Goal: Task Accomplishment & Management: Manage account settings

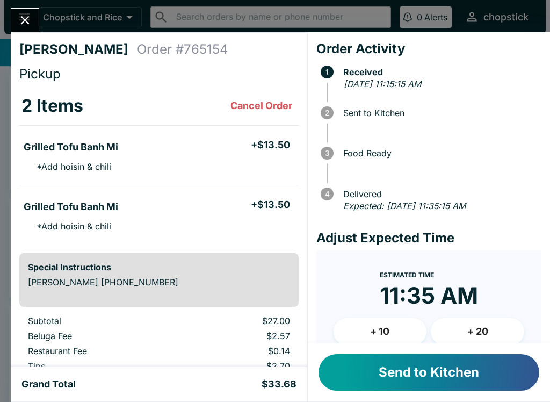
click at [421, 385] on button "Send to Kitchen" at bounding box center [429, 372] width 221 height 37
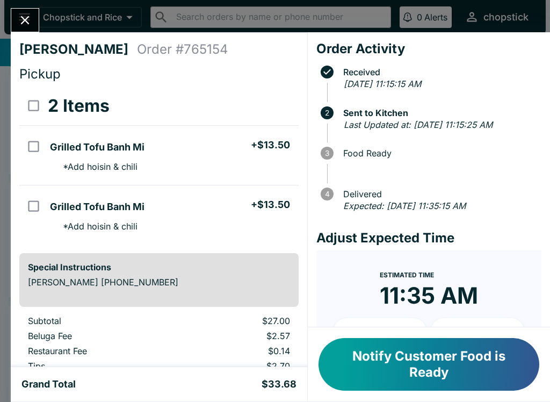
click at [29, 12] on button "Close" at bounding box center [24, 20] width 27 height 23
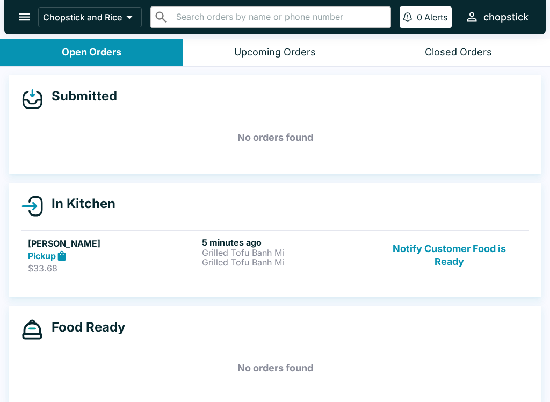
click at [451, 256] on button "Notify Customer Food is Ready" at bounding box center [450, 255] width 146 height 37
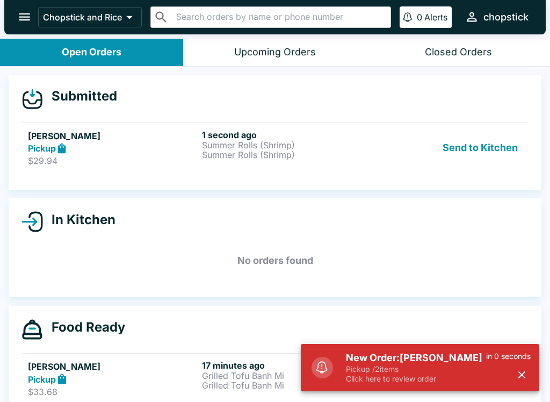
click at [483, 150] on button "Send to Kitchen" at bounding box center [481, 148] width 84 height 37
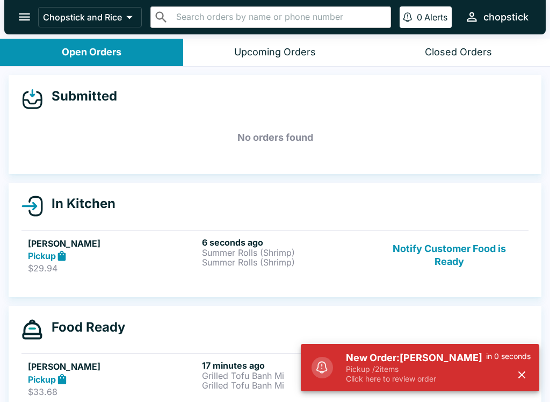
click at [257, 244] on h6 "6 seconds ago" at bounding box center [287, 242] width 170 height 11
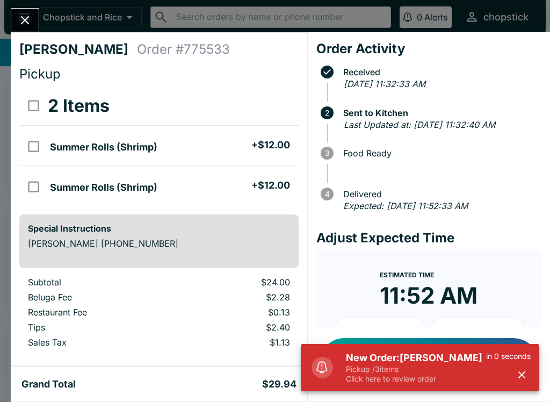
click at [401, 353] on h5 "New Order: [PERSON_NAME]" at bounding box center [416, 357] width 140 height 13
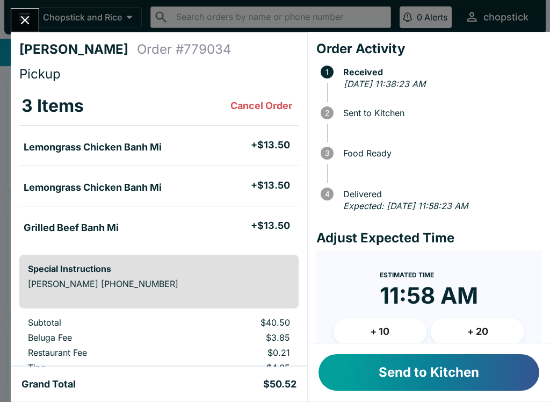
click at [412, 378] on button "Send to Kitchen" at bounding box center [429, 372] width 221 height 37
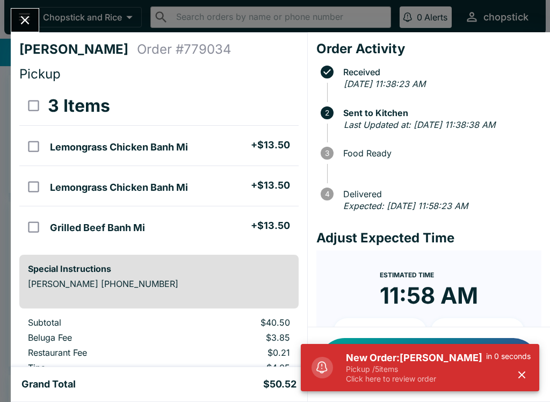
click at [399, 360] on h5 "New Order: [PERSON_NAME]" at bounding box center [416, 357] width 140 height 13
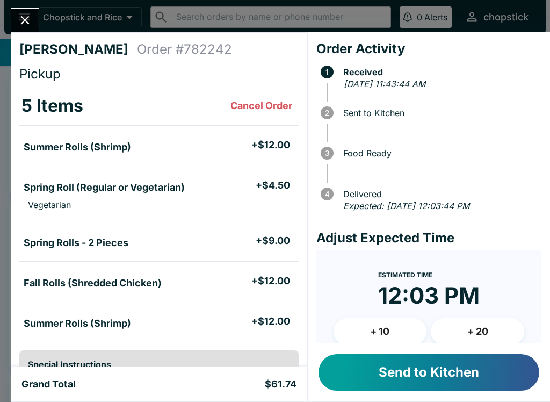
click at [432, 371] on button "Send to Kitchen" at bounding box center [429, 372] width 221 height 37
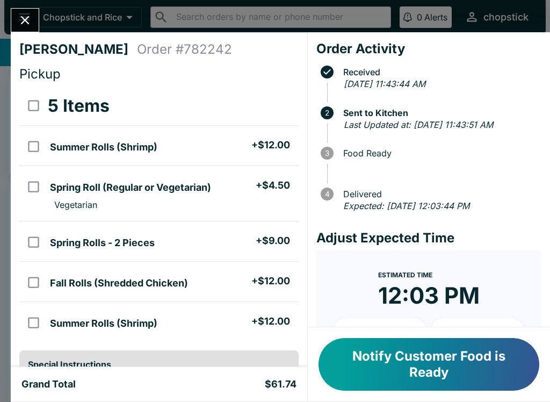
click at [28, 27] on icon "Close" at bounding box center [25, 20] width 15 height 15
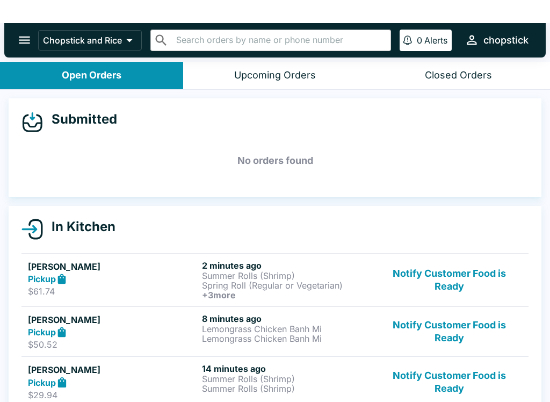
scroll to position [2, 0]
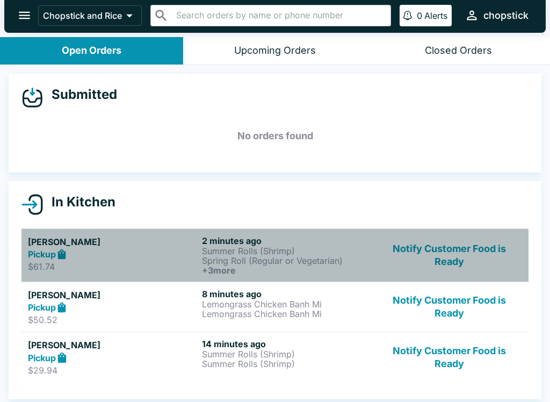
click at [215, 256] on p "Spring Roll (Regular or Vegetarian)" at bounding box center [287, 261] width 170 height 10
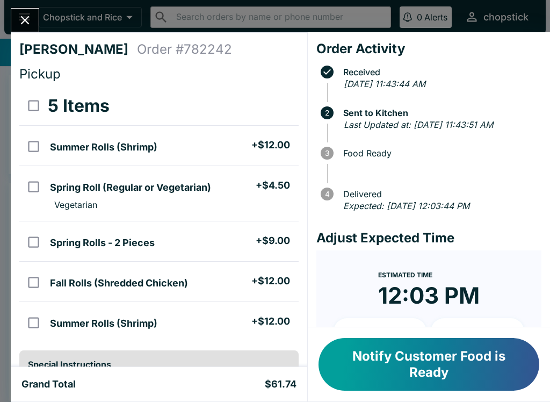
click at [28, 12] on button "Close" at bounding box center [24, 20] width 27 height 23
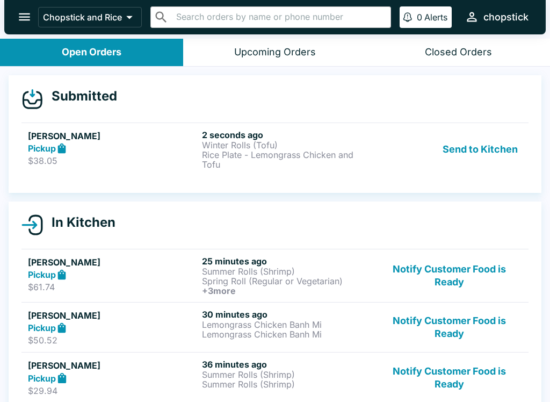
click at [451, 166] on button "Send to Kitchen" at bounding box center [481, 150] width 84 height 40
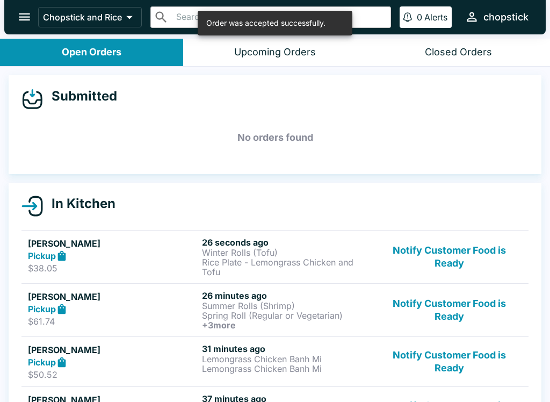
click at [322, 251] on p "Winter Rolls (Tofu)" at bounding box center [287, 253] width 170 height 10
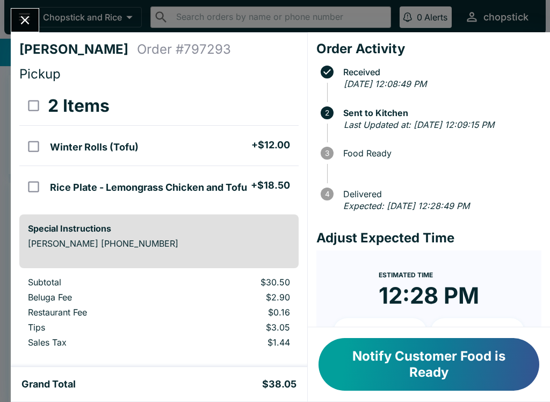
click at [27, 17] on icon "Close" at bounding box center [25, 20] width 15 height 15
